Goal: Information Seeking & Learning: Learn about a topic

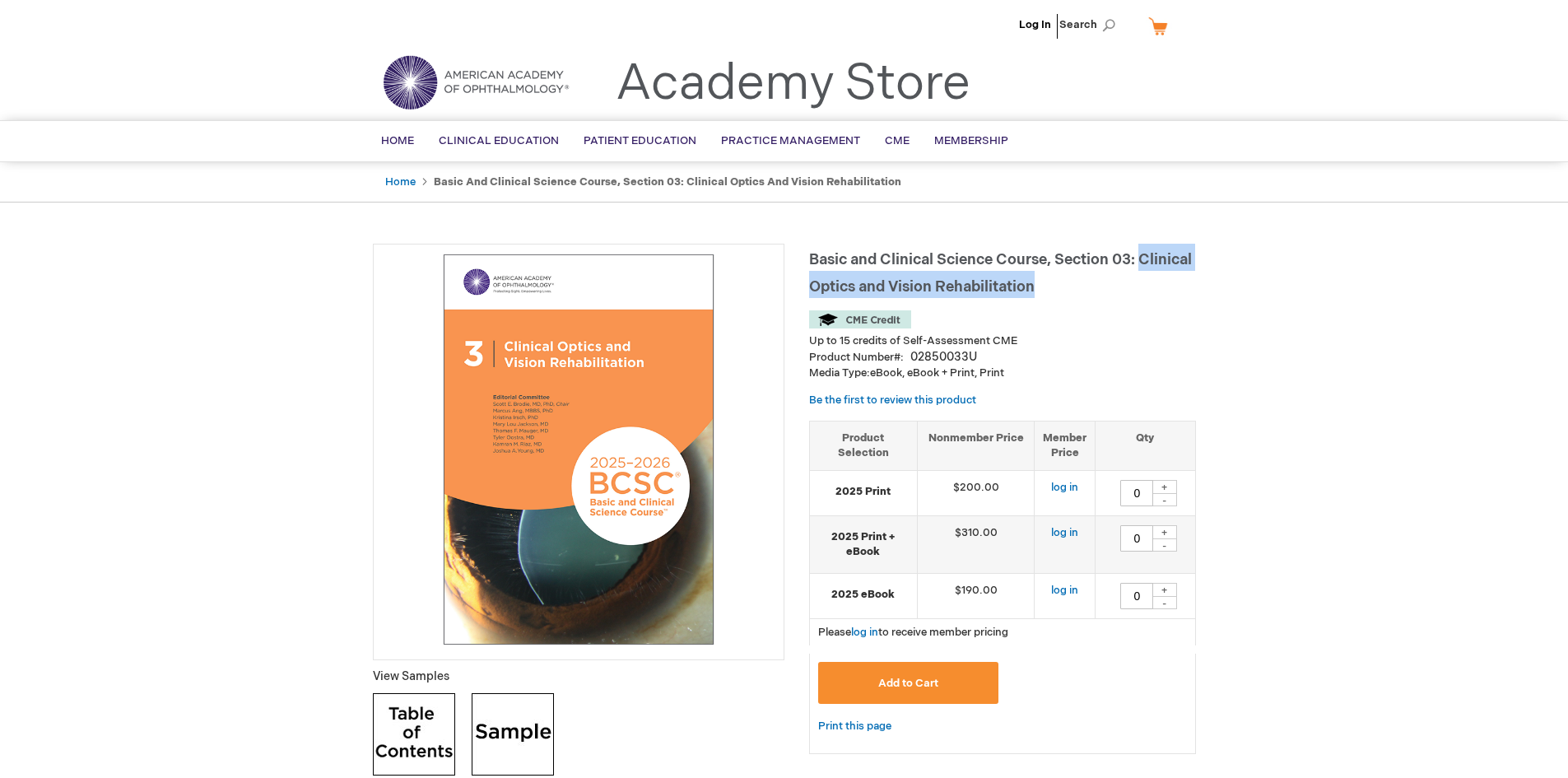
drag, startPoint x: 1141, startPoint y: 258, endPoint x: 1168, endPoint y: 282, distance: 36.1
click at [1168, 282] on h1 "Basic and Clinical Science Course, Section 03: Clinical Optics and Vision Rehab…" at bounding box center [1002, 271] width 387 height 55
copy span "Clinical Optics and Vision Rehabilitation"
click at [968, 282] on span "Basic and Clinical Science Course, Section 03: Clinical Optics and Vision Rehab…" at bounding box center [1000, 273] width 383 height 45
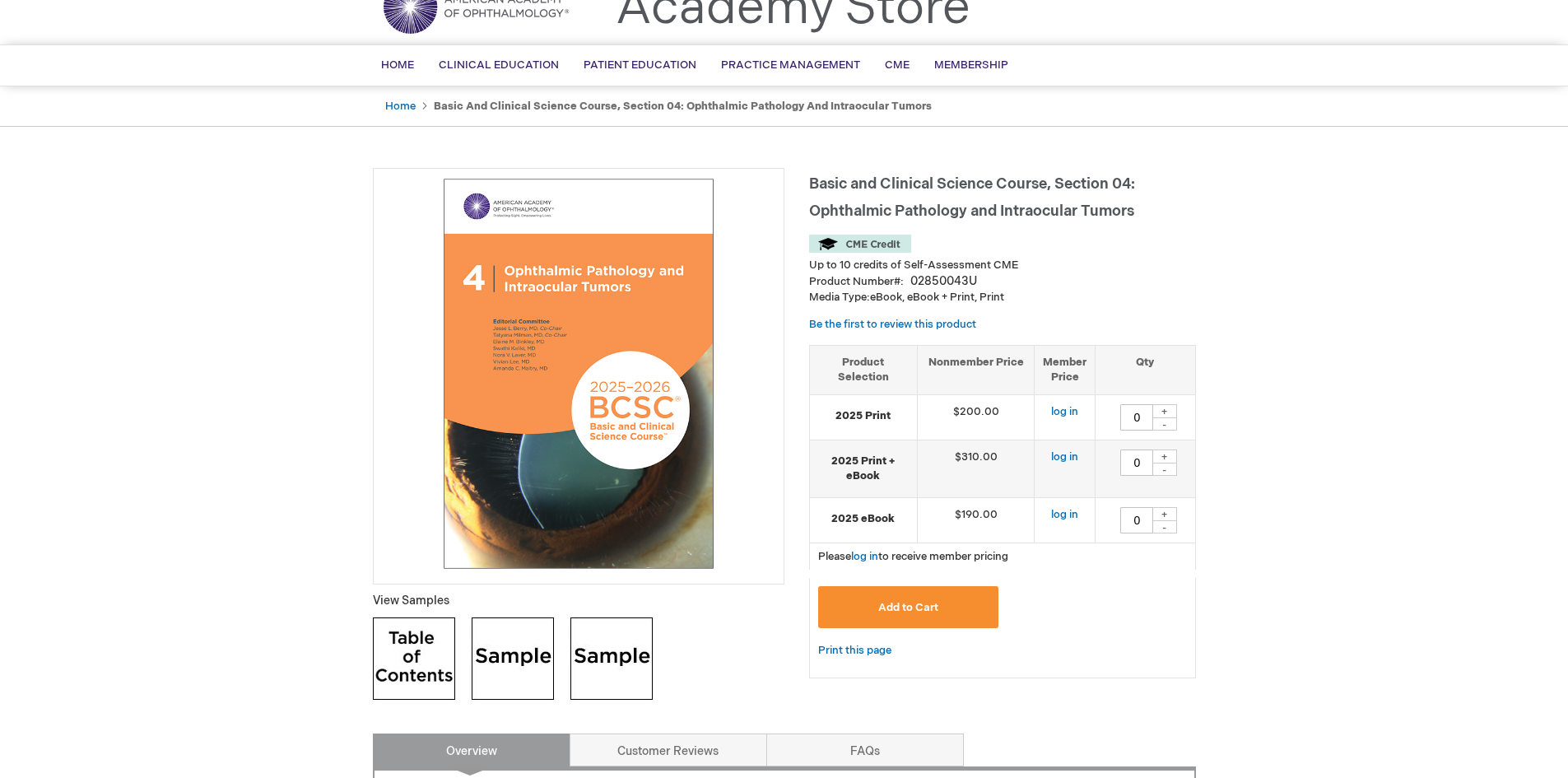
scroll to position [82, 0]
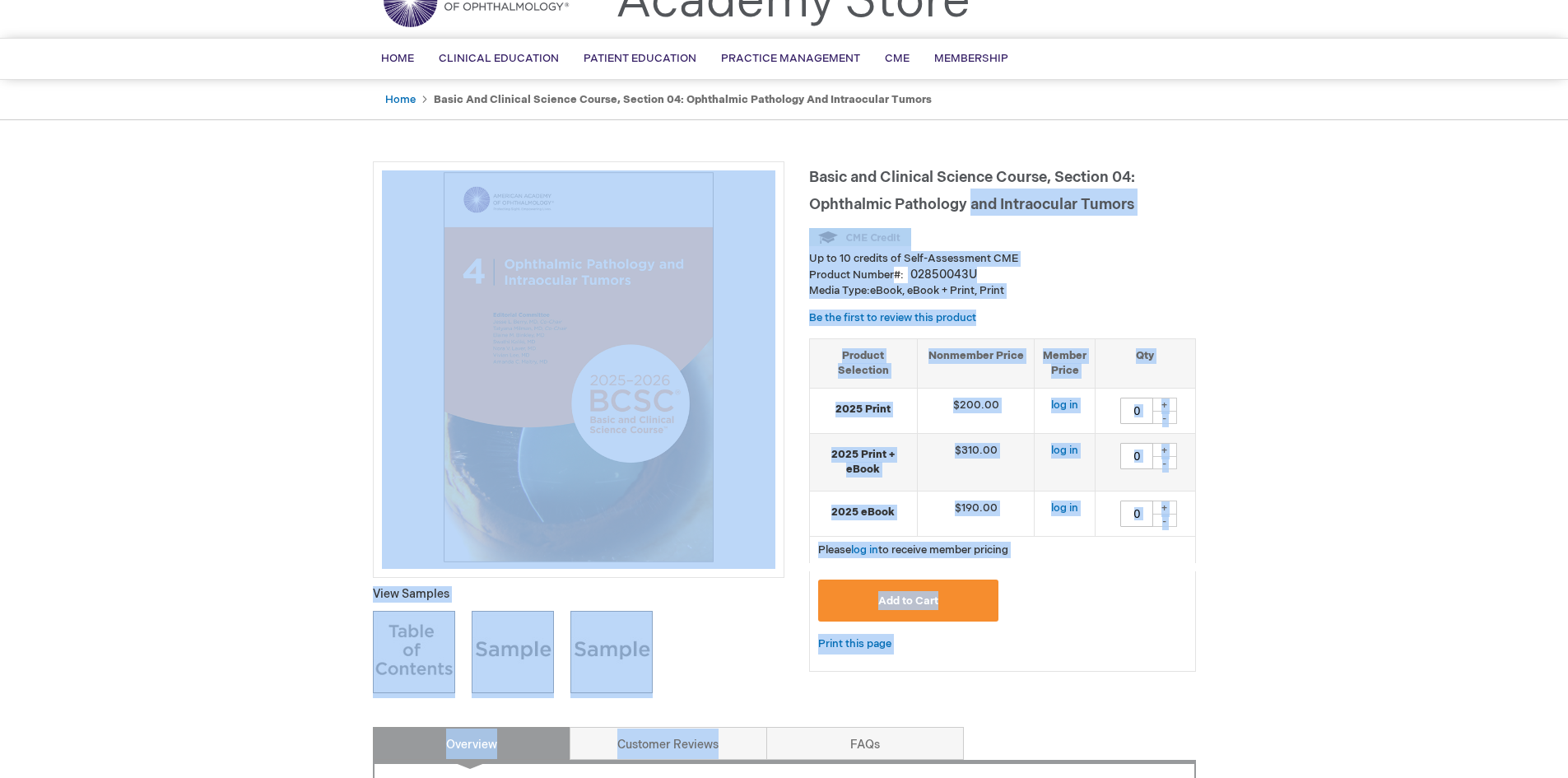
drag, startPoint x: 803, startPoint y: 205, endPoint x: 973, endPoint y: 212, distance: 170.1
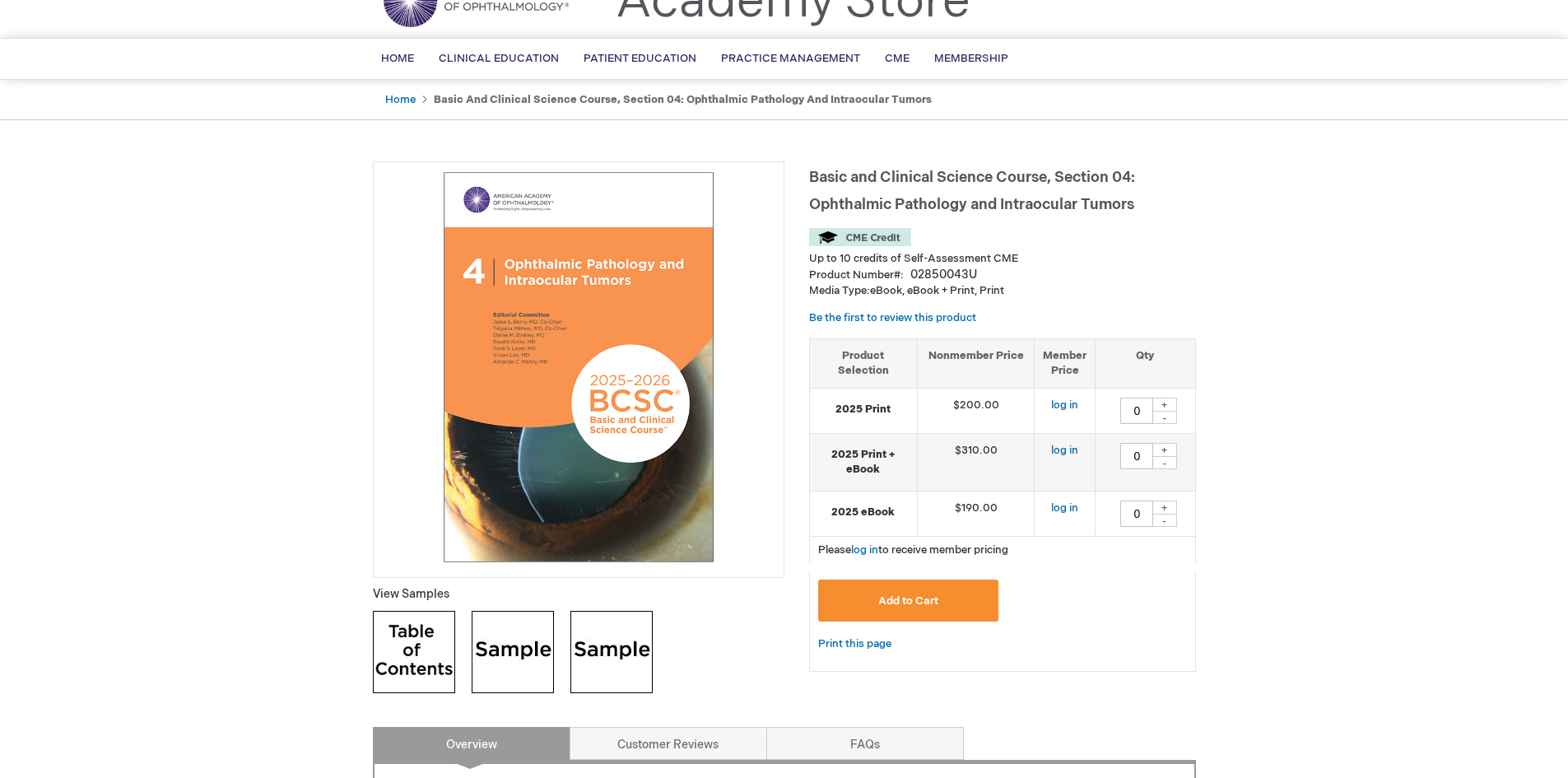
click at [893, 208] on span "Basic and Clinical Science Course, Section 04: Ophthalmic Pathology and Intraoc…" at bounding box center [972, 191] width 326 height 45
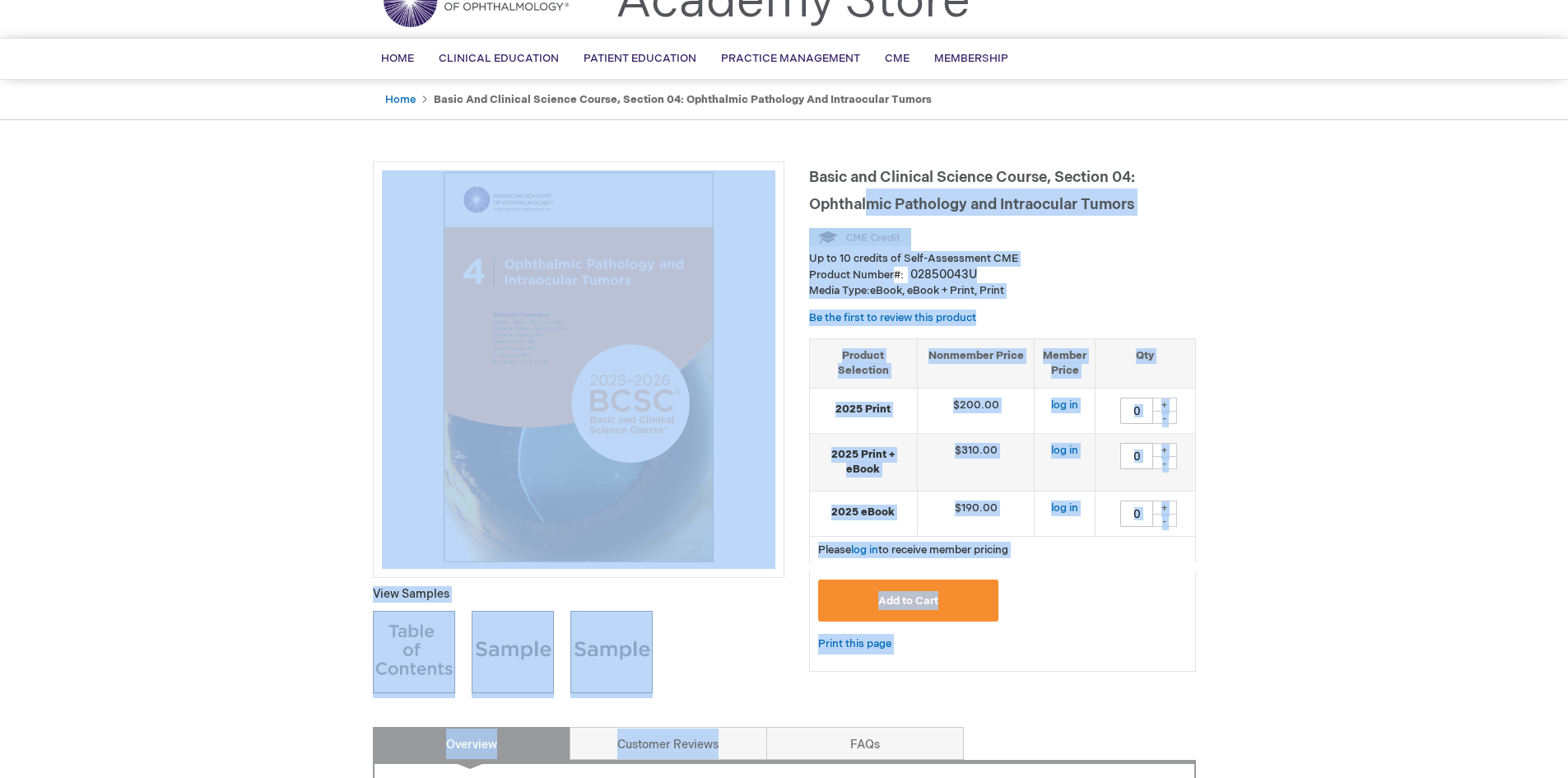
drag, startPoint x: 809, startPoint y: 202, endPoint x: 868, endPoint y: 202, distance: 59.0
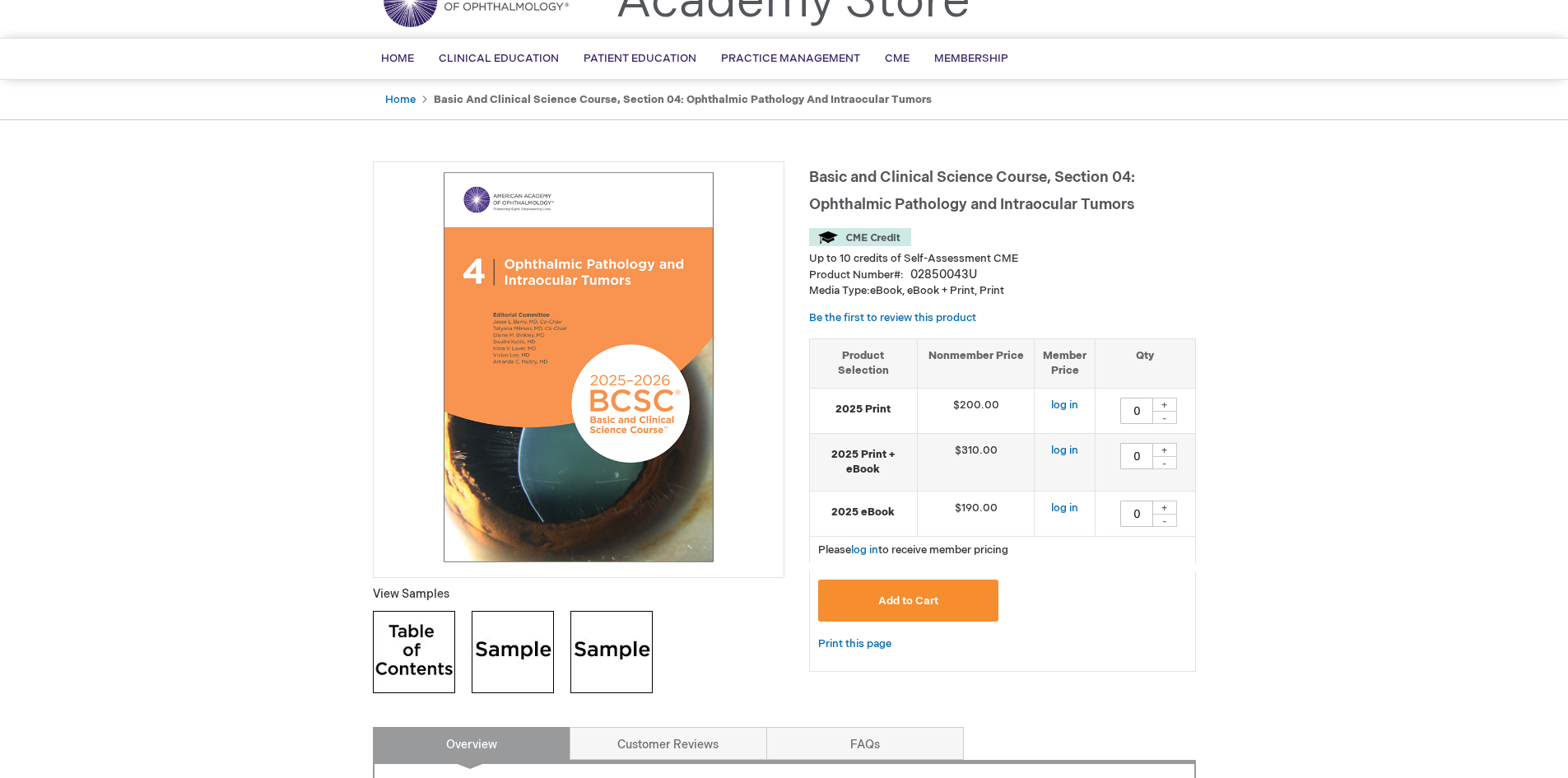
drag, startPoint x: 854, startPoint y: 202, endPoint x: 810, endPoint y: 202, distance: 44.0
click at [852, 202] on span "Basic and Clinical Science Course, Section 04: Ophthalmic Pathology and Intraoc…" at bounding box center [972, 191] width 326 height 45
drag, startPoint x: 809, startPoint y: 202, endPoint x: 1135, endPoint y: 198, distance: 326.0
click at [1135, 198] on span "Basic and Clinical Science Course, Section 04: Ophthalmic Pathology and Intraoc…" at bounding box center [972, 191] width 326 height 45
copy span "Ophthalmic Pathology and Intraocular Tumors"
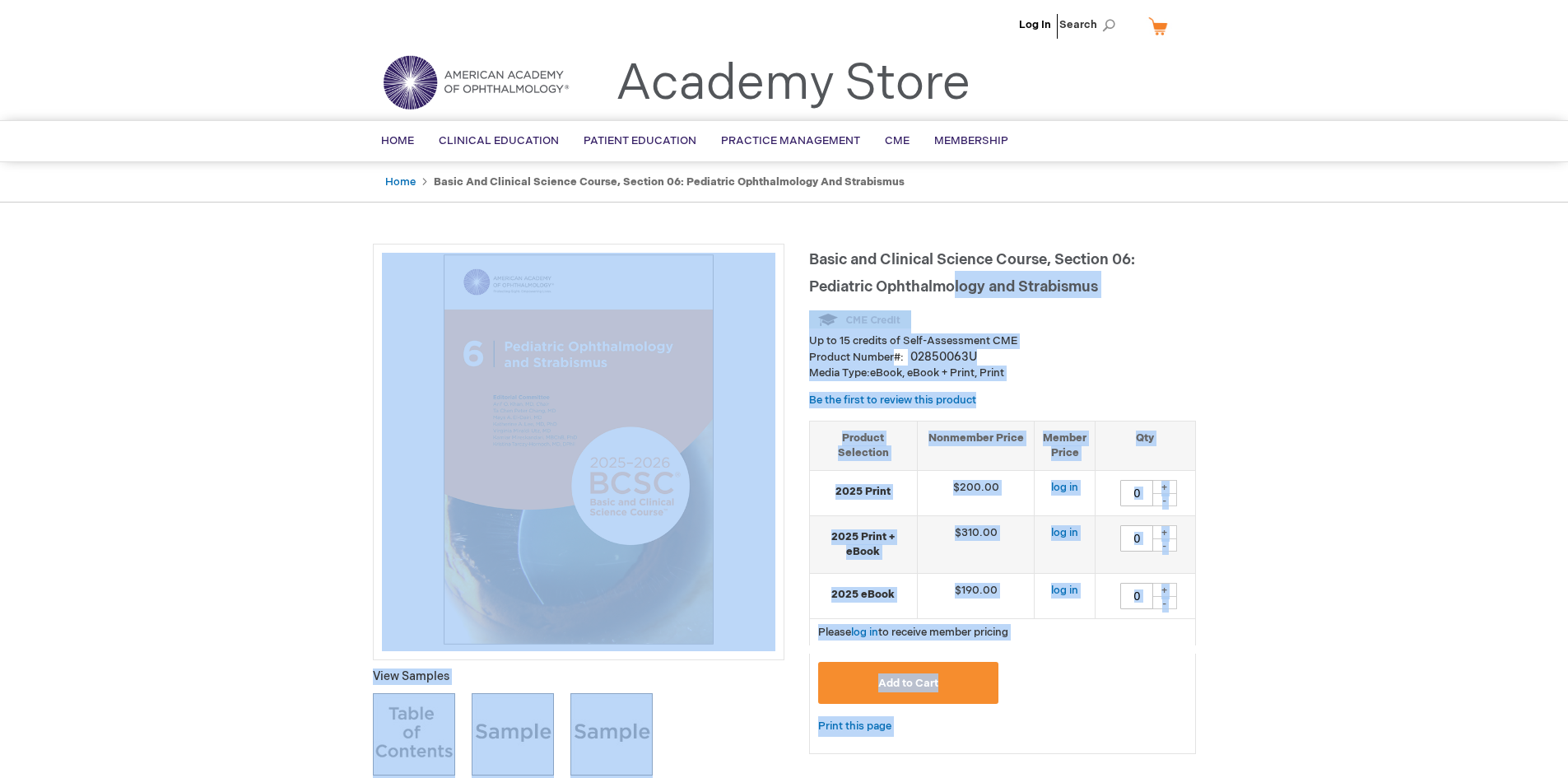
drag, startPoint x: 805, startPoint y: 286, endPoint x: 957, endPoint y: 279, distance: 152.2
click at [957, 279] on span "Basic and Clinical Science Course, Section 06: Pediatric Ophthalmology and Stra…" at bounding box center [972, 273] width 326 height 45
drag, startPoint x: 807, startPoint y: 284, endPoint x: 836, endPoint y: 282, distance: 29.1
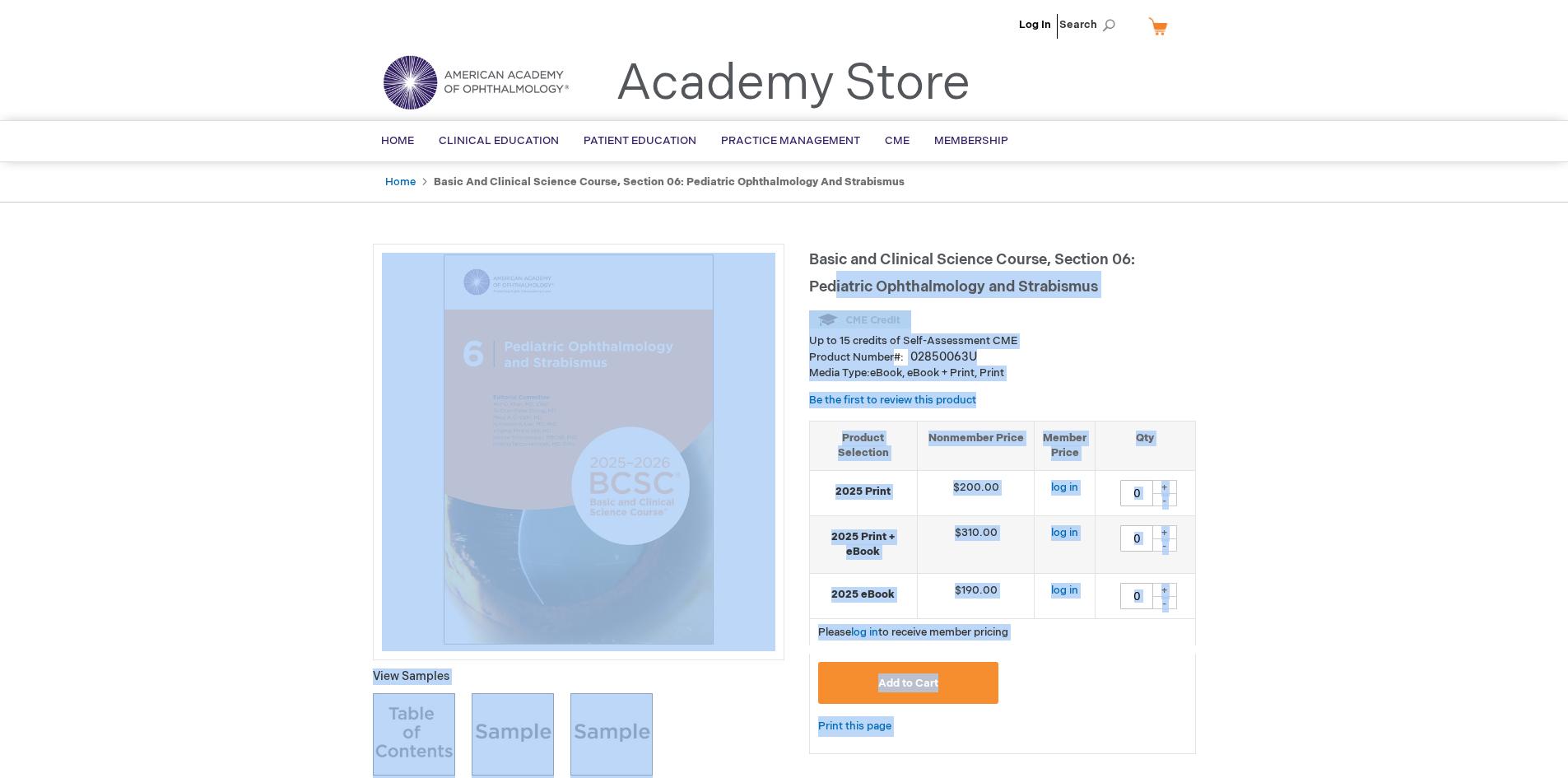
drag, startPoint x: 837, startPoint y: 281, endPoint x: 928, endPoint y: 286, distance: 91.1
click at [837, 281] on span "Basic and Clinical Science Course, Section 06: Pediatric Ophthalmology and Stra…" at bounding box center [972, 273] width 326 height 45
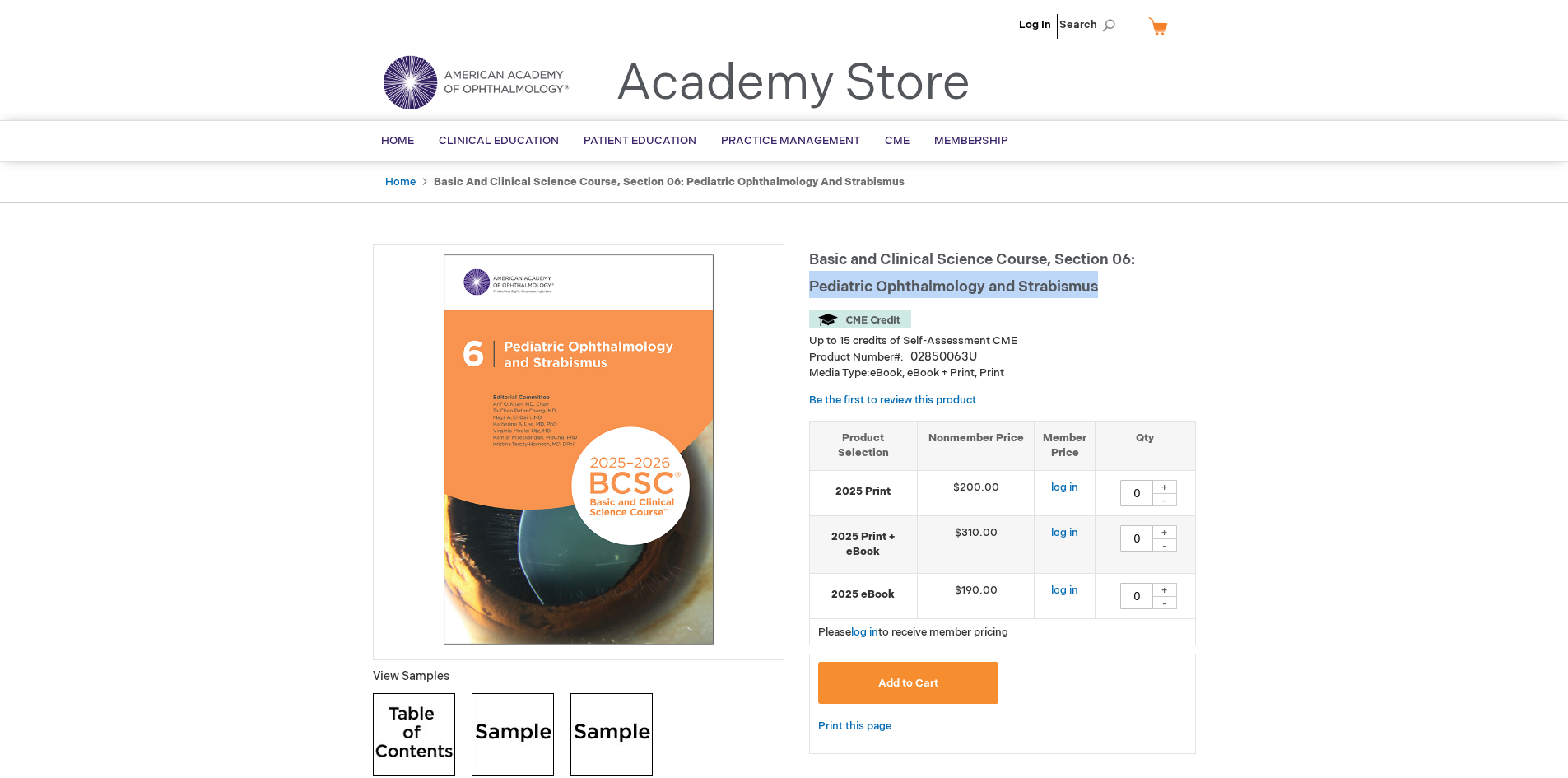
drag, startPoint x: 1101, startPoint y: 284, endPoint x: 812, endPoint y: 284, distance: 289.0
click at [812, 284] on h1 "Basic and Clinical Science Course, Section 06: Pediatric Ophthalmology and Stra…" at bounding box center [1002, 271] width 387 height 55
copy span "Pediatric Ophthalmology and Strabismus"
